Goal: Transaction & Acquisition: Purchase product/service

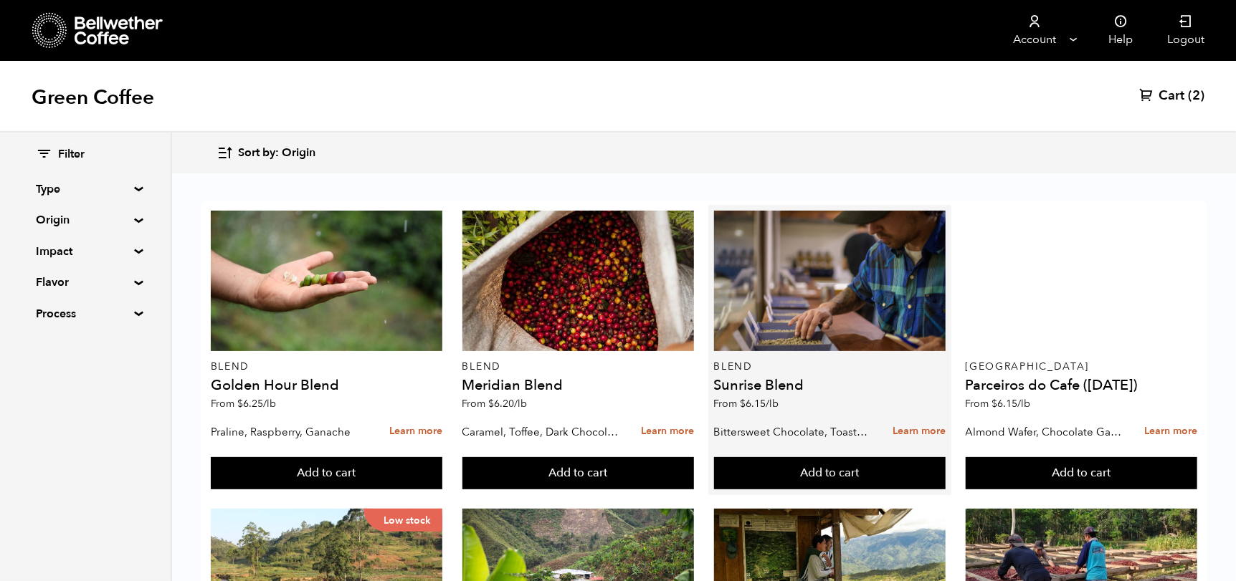
scroll to position [143, 0]
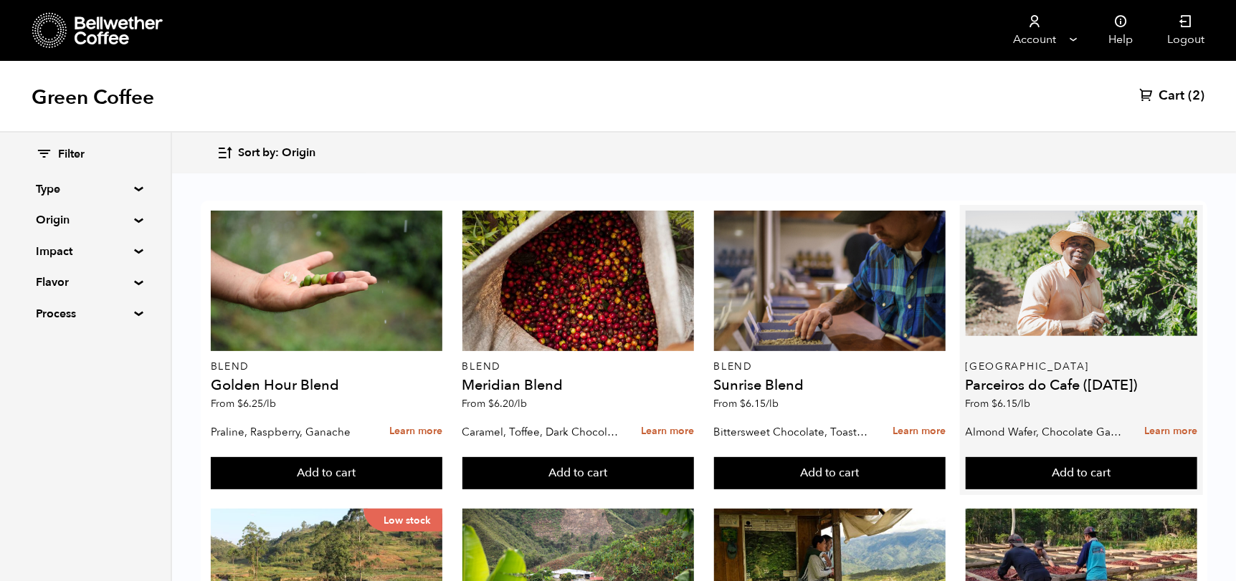
click at [1040, 379] on h4 "Parceiros do Cafe ([DATE])" at bounding box center [1082, 386] width 232 height 14
click at [1111, 379] on h4 "Parceiros do Cafe ([DATE])" at bounding box center [1082, 386] width 232 height 14
click at [1169, 417] on link "Learn more" at bounding box center [1170, 432] width 53 height 31
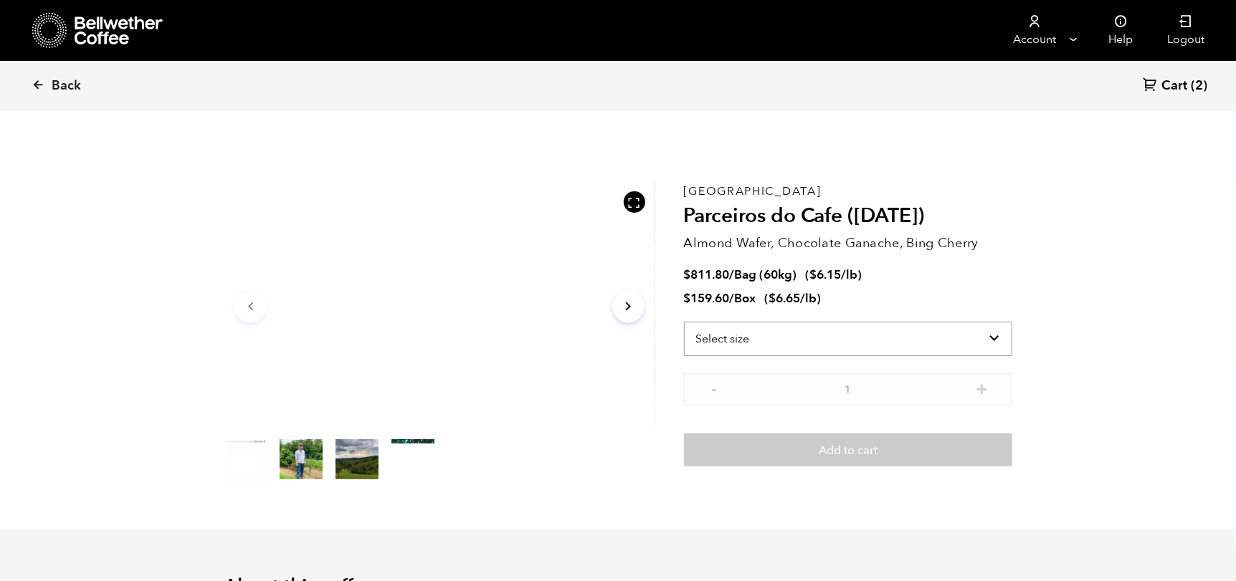
scroll to position [623, 764]
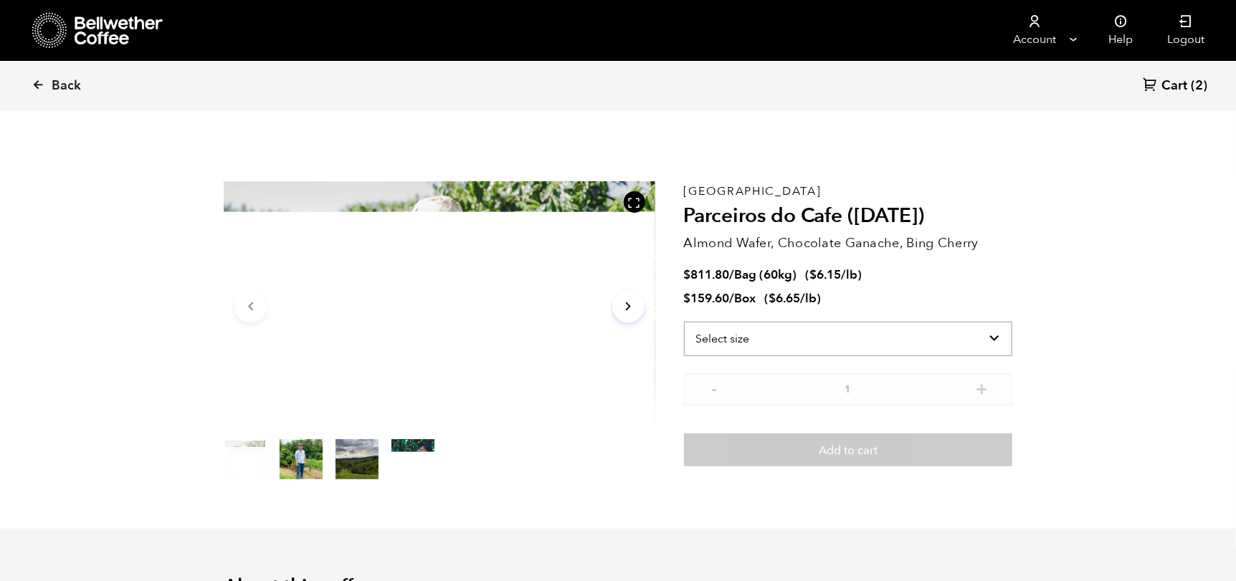
click at [906, 338] on select "Select size Bag (60kg) (132 lbs) Box (24 lbs)" at bounding box center [848, 339] width 328 height 34
select select "bag-3"
click at [684, 322] on select "Select size Bag (60kg) (132 lbs) Box (24 lbs)" at bounding box center [848, 339] width 328 height 34
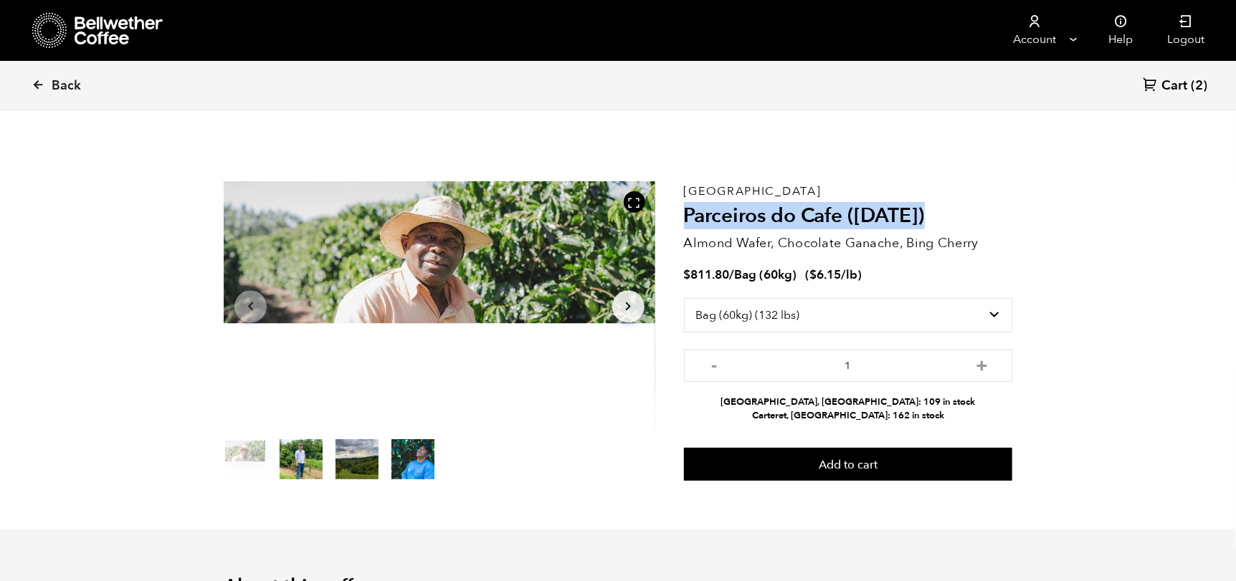
drag, startPoint x: 687, startPoint y: 214, endPoint x: 938, endPoint y: 211, distance: 251.0
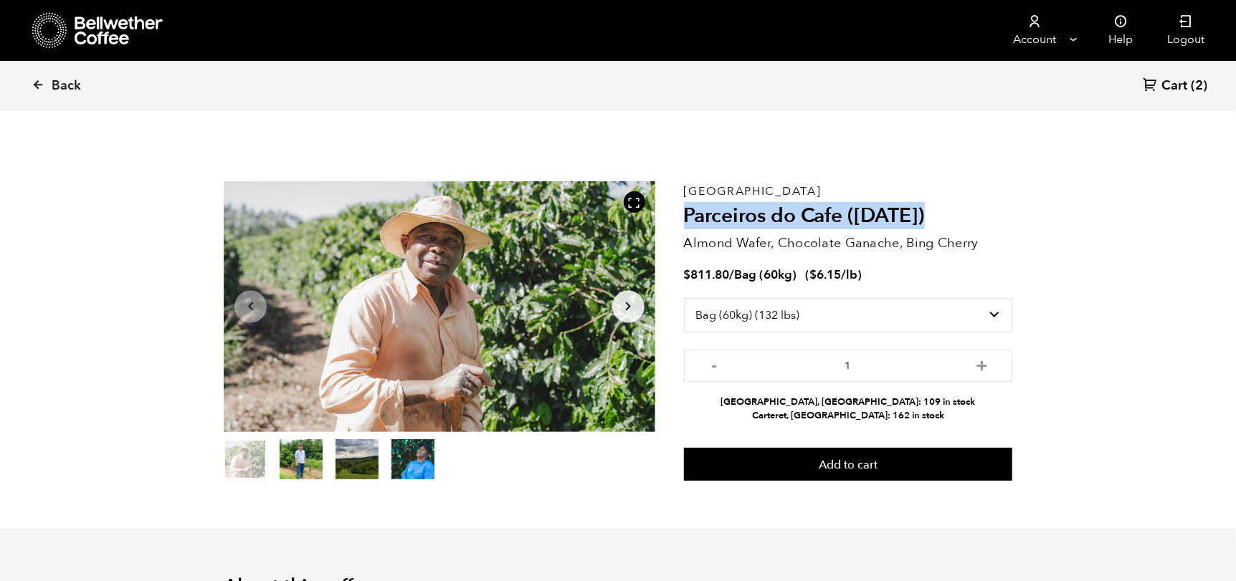
click at [938, 211] on h2 "Parceiros do Cafe ([DATE])" at bounding box center [848, 216] width 328 height 24
copy h2 "Parceiros do Cafe ([DATE])"
click at [996, 204] on h2 "Parceiros do Cafe ([DATE])" at bounding box center [848, 216] width 328 height 24
click at [992, 310] on select "Select size Bag (60kg) (132 lbs) Box (24 lbs)" at bounding box center [848, 315] width 328 height 34
drag, startPoint x: 1146, startPoint y: 265, endPoint x: 1133, endPoint y: 275, distance: 16.5
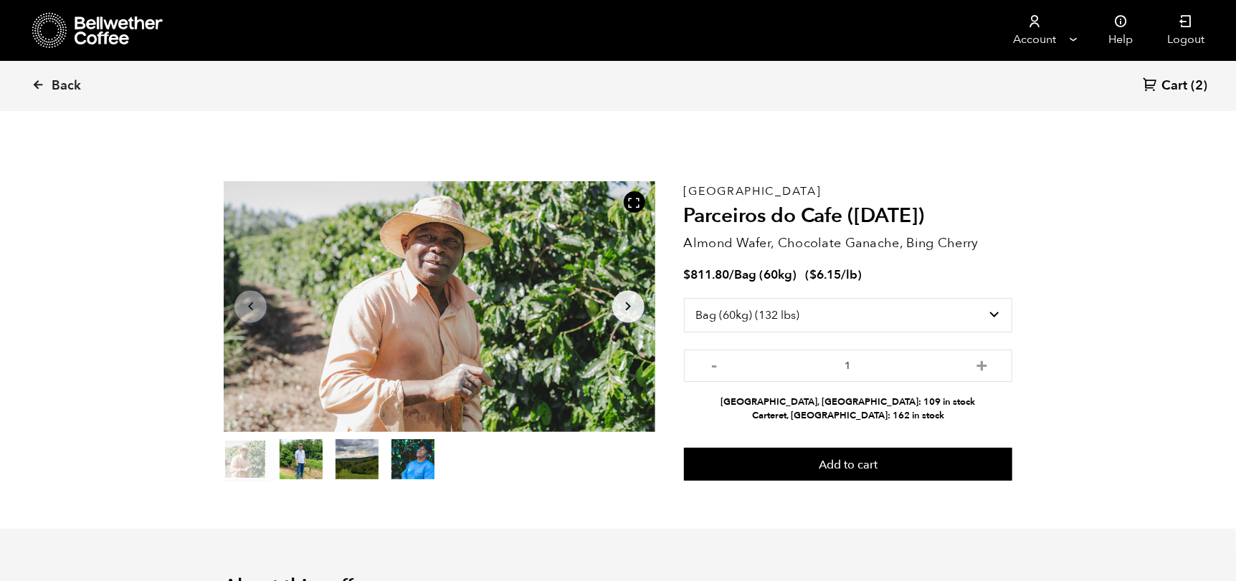
click at [628, 300] on icon "Arrow Right" at bounding box center [627, 306] width 17 height 17
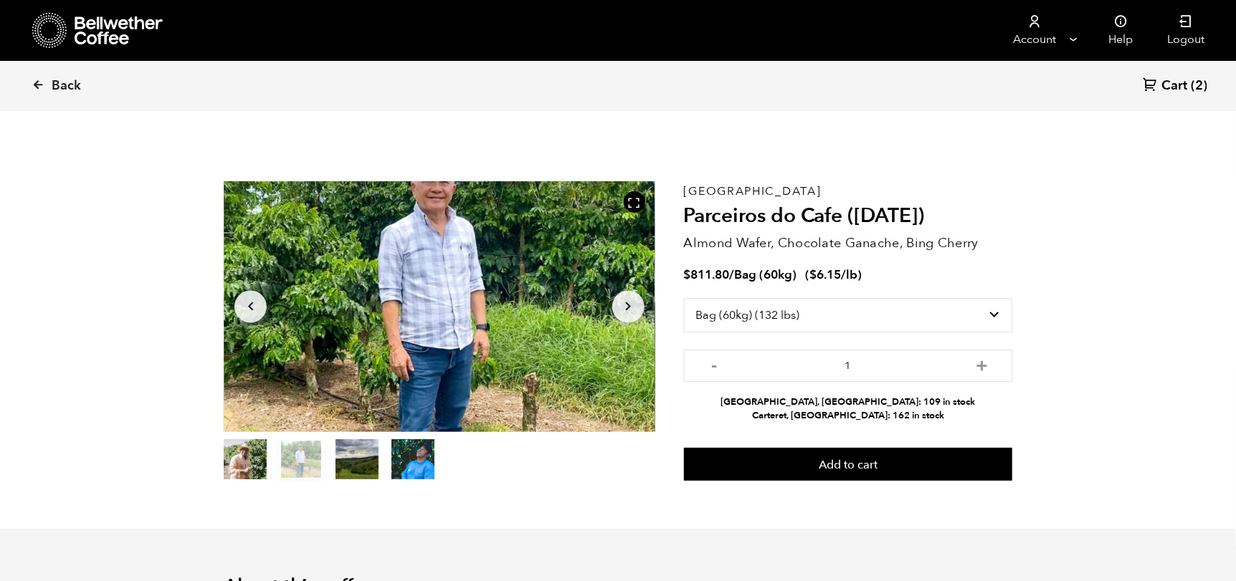
click at [626, 303] on icon "Arrow Right" at bounding box center [627, 306] width 17 height 17
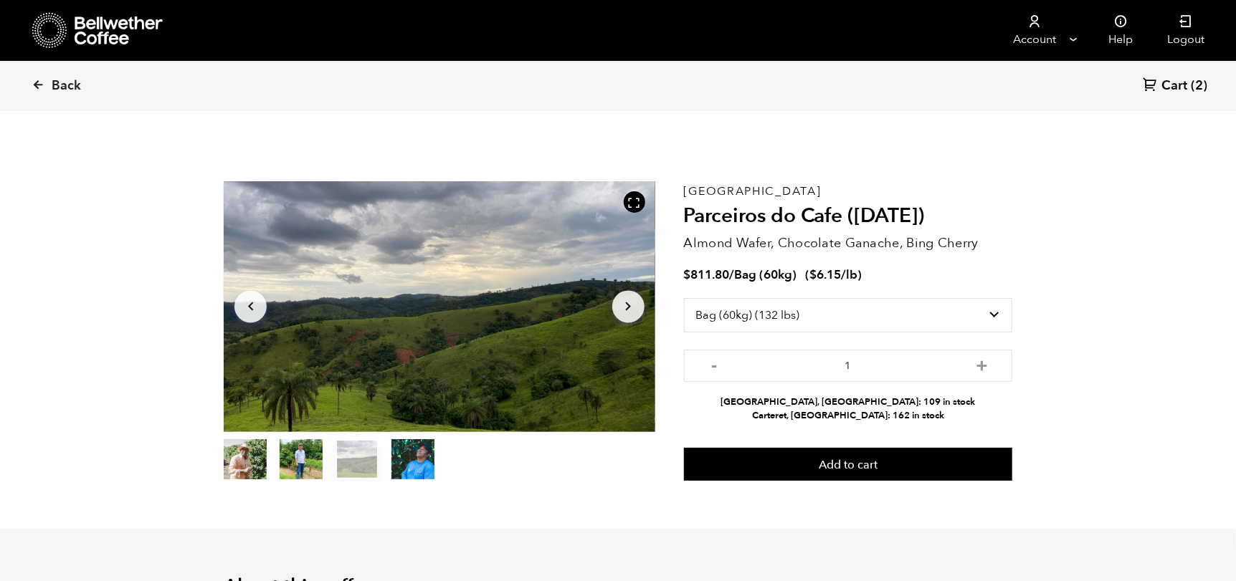
click at [626, 303] on icon "Arrow Right" at bounding box center [627, 306] width 17 height 17
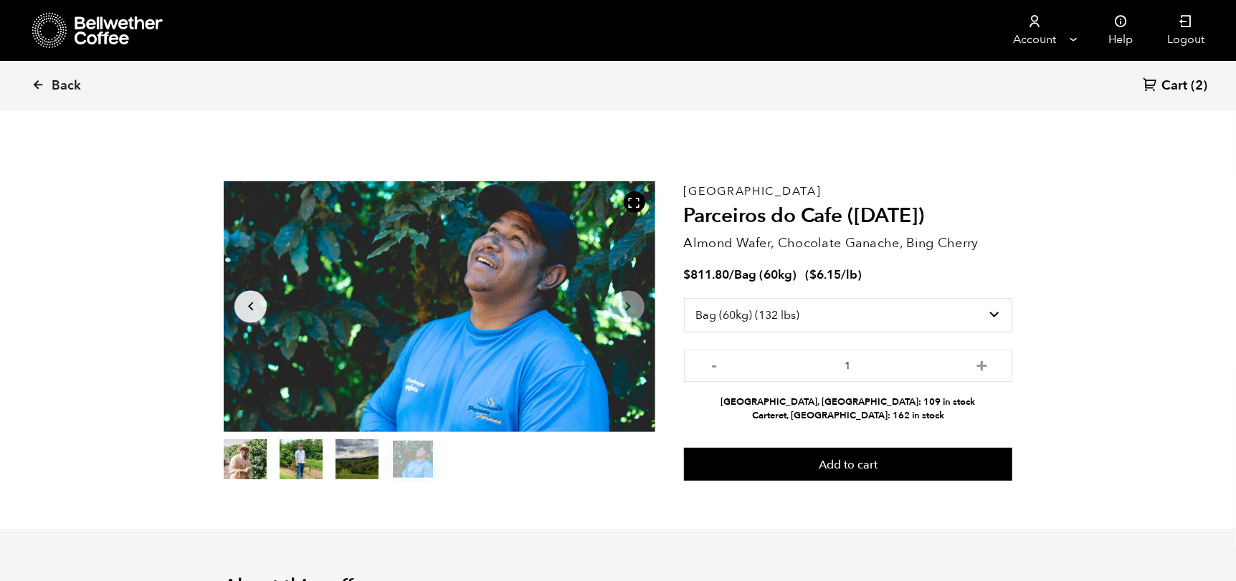
click at [626, 303] on icon "Arrow Right" at bounding box center [627, 306] width 17 height 17
